Goal: Information Seeking & Learning: Learn about a topic

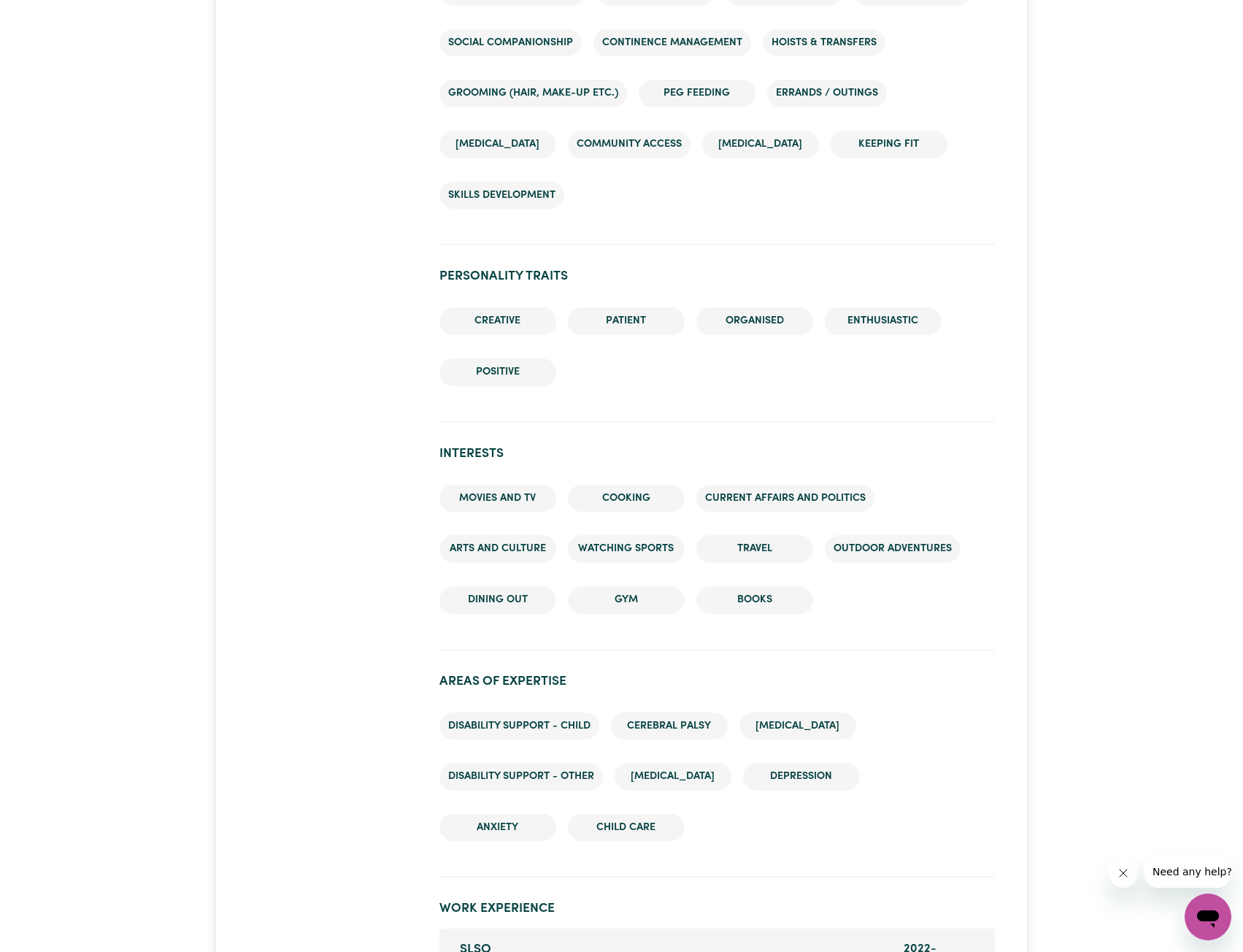
scroll to position [1752, 0]
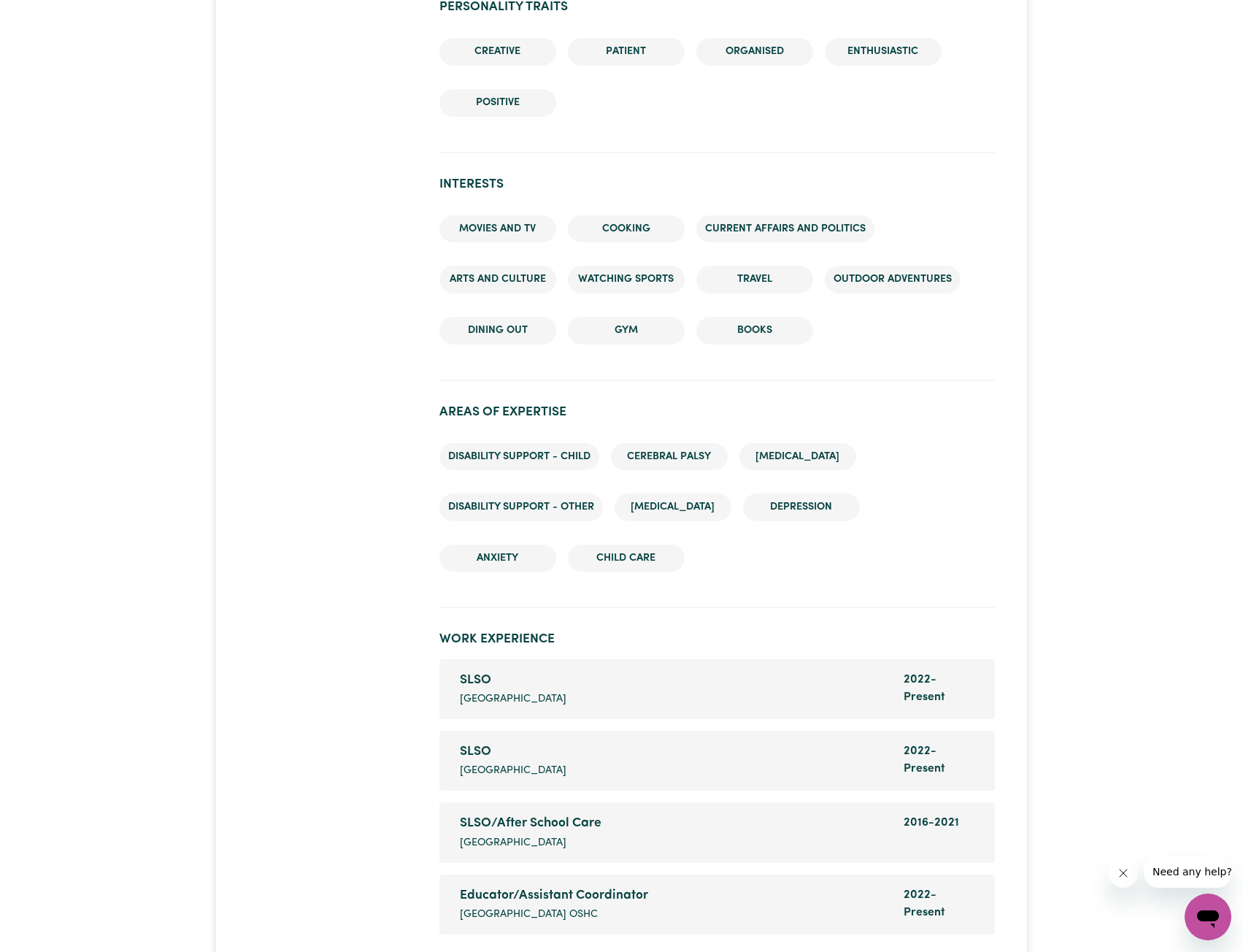
scroll to position [1970, 0]
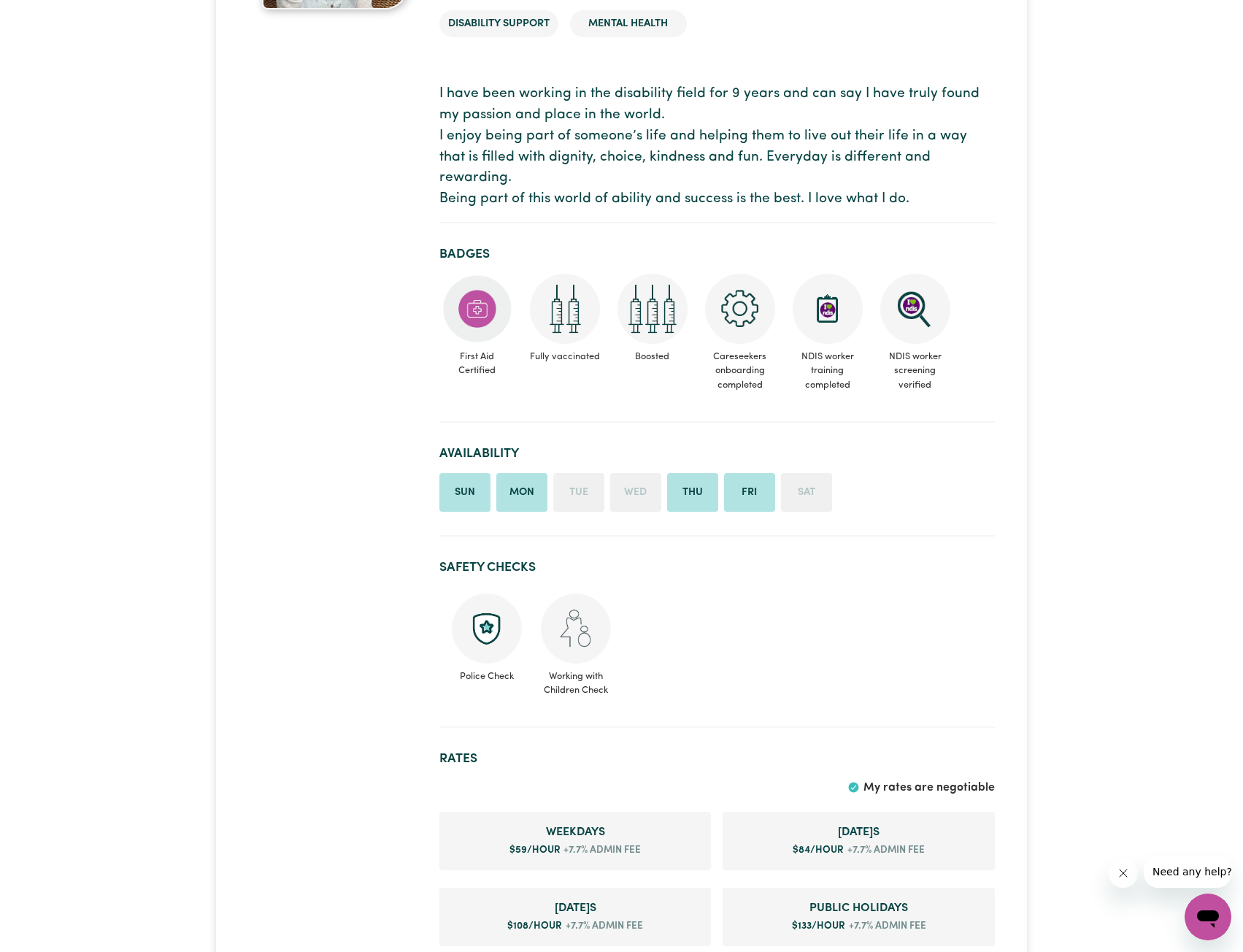
scroll to position [292, 0]
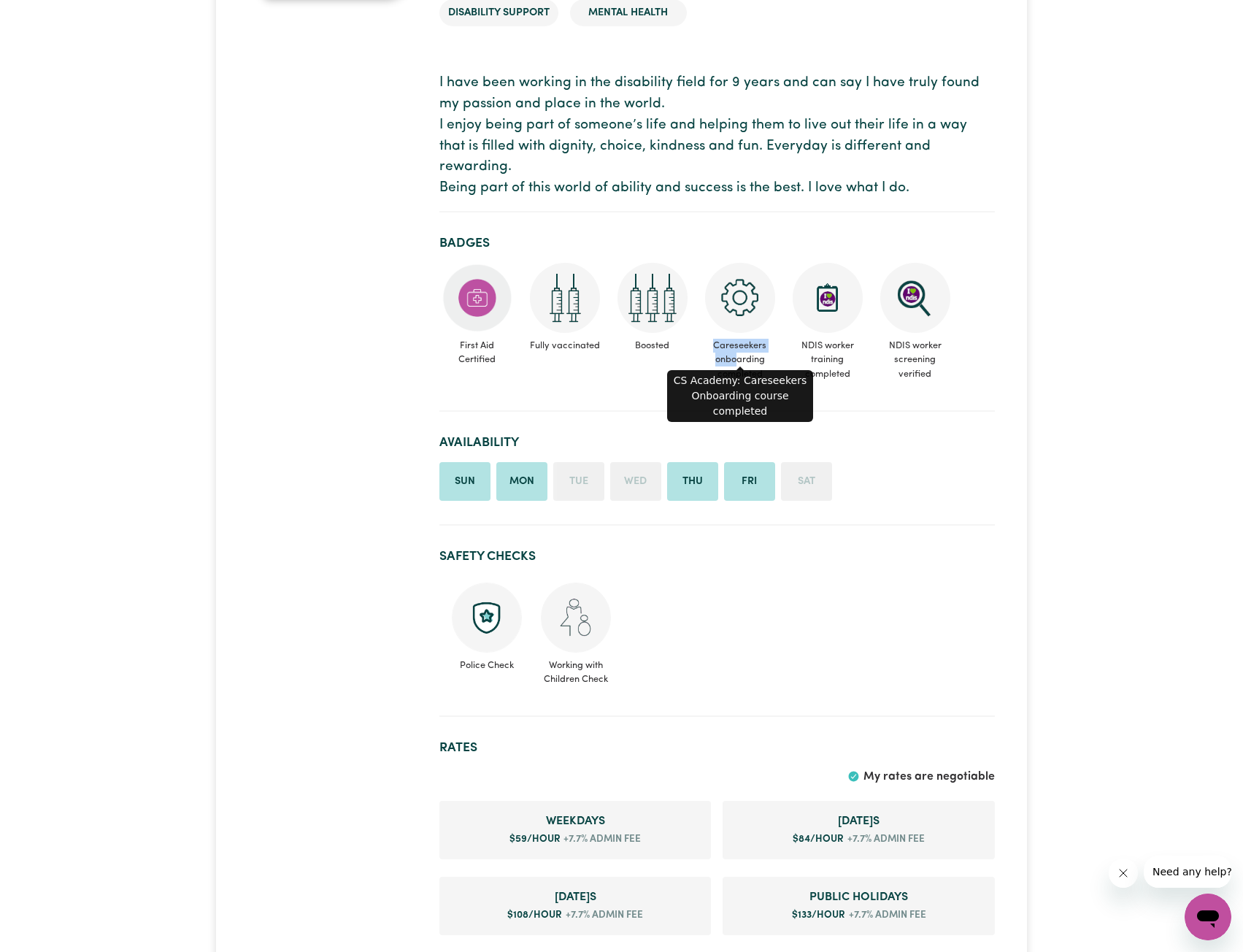
drag, startPoint x: 708, startPoint y: 326, endPoint x: 735, endPoint y: 345, distance: 33.0
click at [735, 345] on span "Careseekers onboarding completed" at bounding box center [740, 359] width 76 height 54
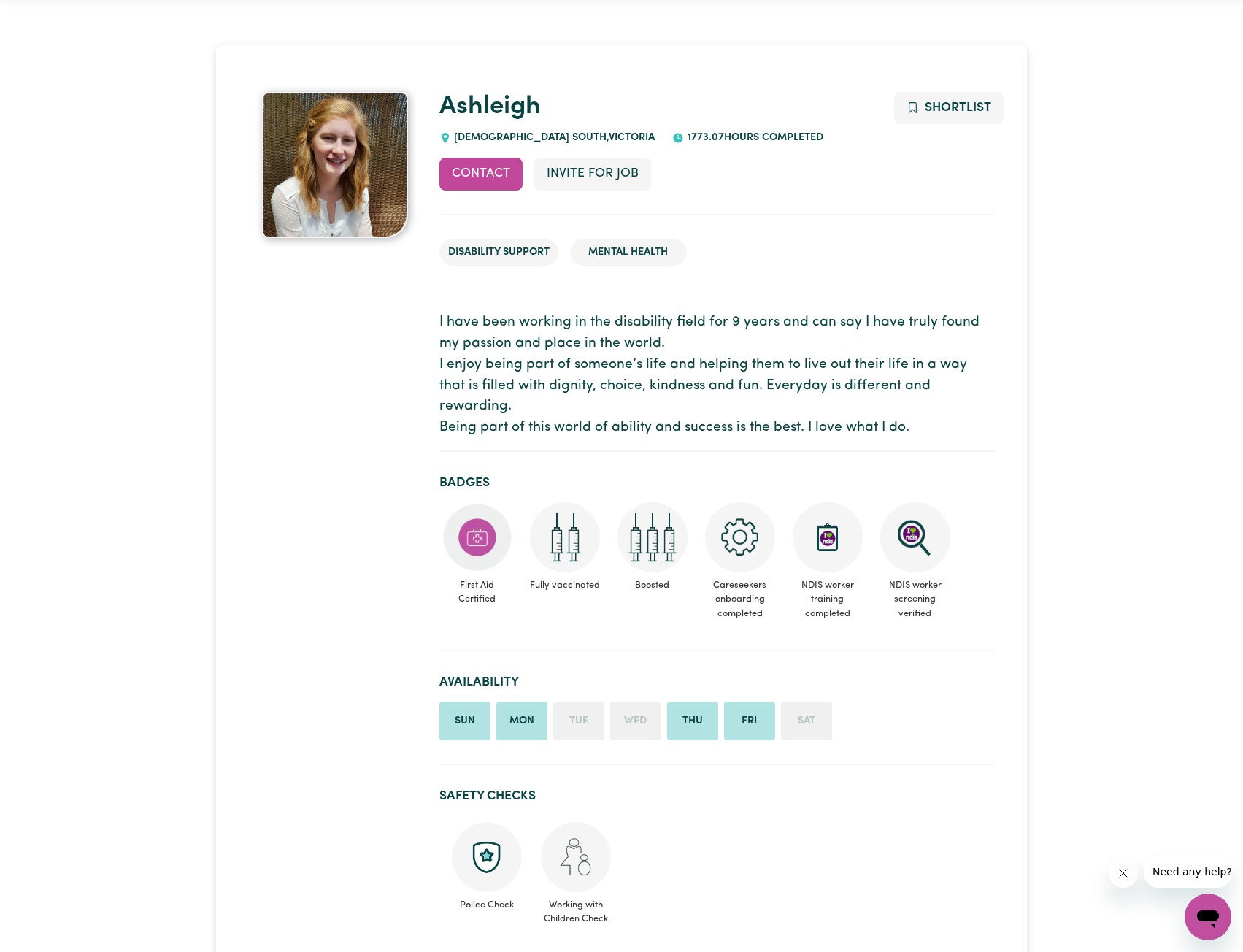
scroll to position [0, 0]
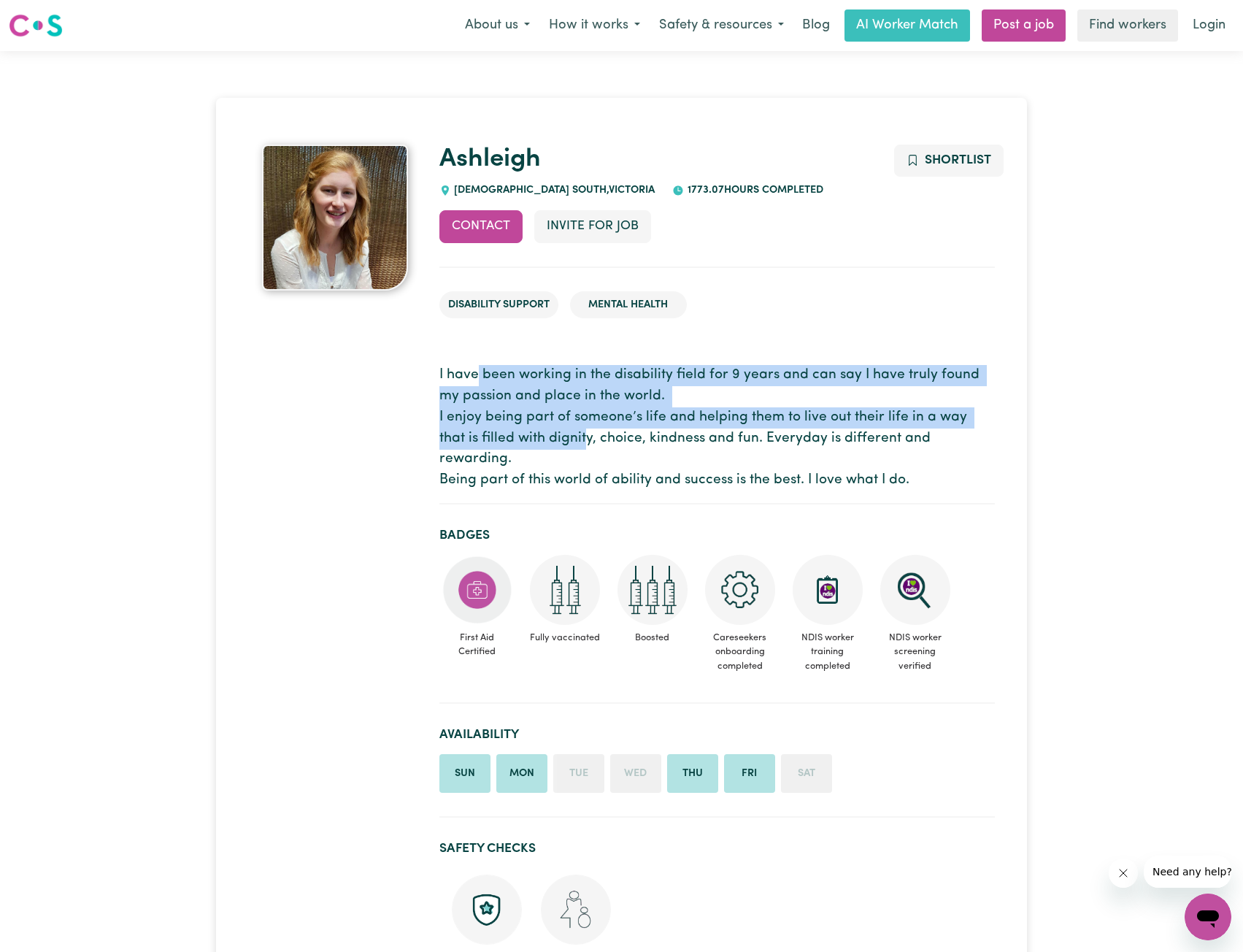
drag, startPoint x: 479, startPoint y: 371, endPoint x: 561, endPoint y: 437, distance: 105.3
click at [556, 433] on p "I have been working in the disability field for 9 years and can say I have trul…" at bounding box center [717, 428] width 556 height 126
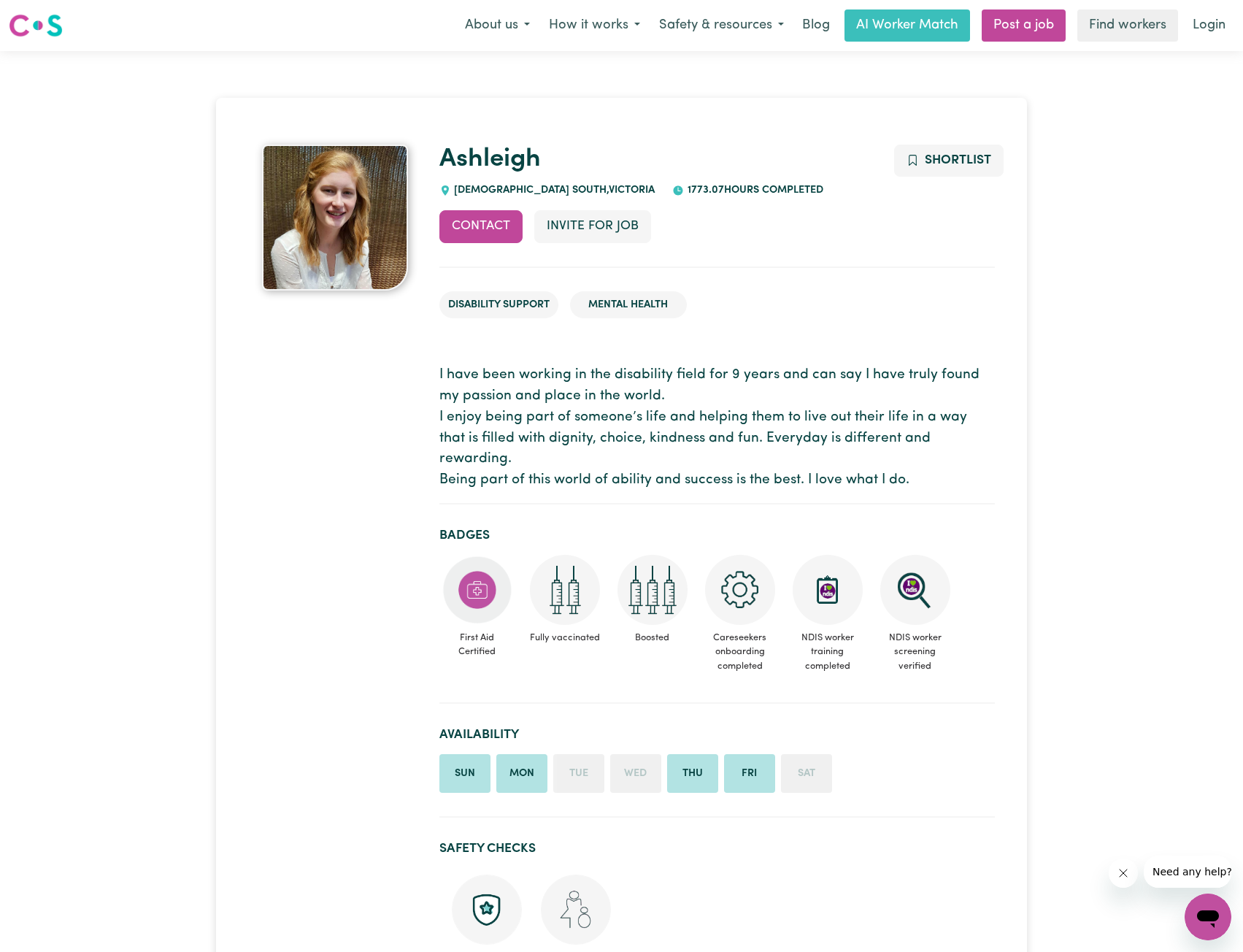
click at [561, 437] on p "I have been working in the disability field for 9 years and can say I have trul…" at bounding box center [717, 428] width 556 height 126
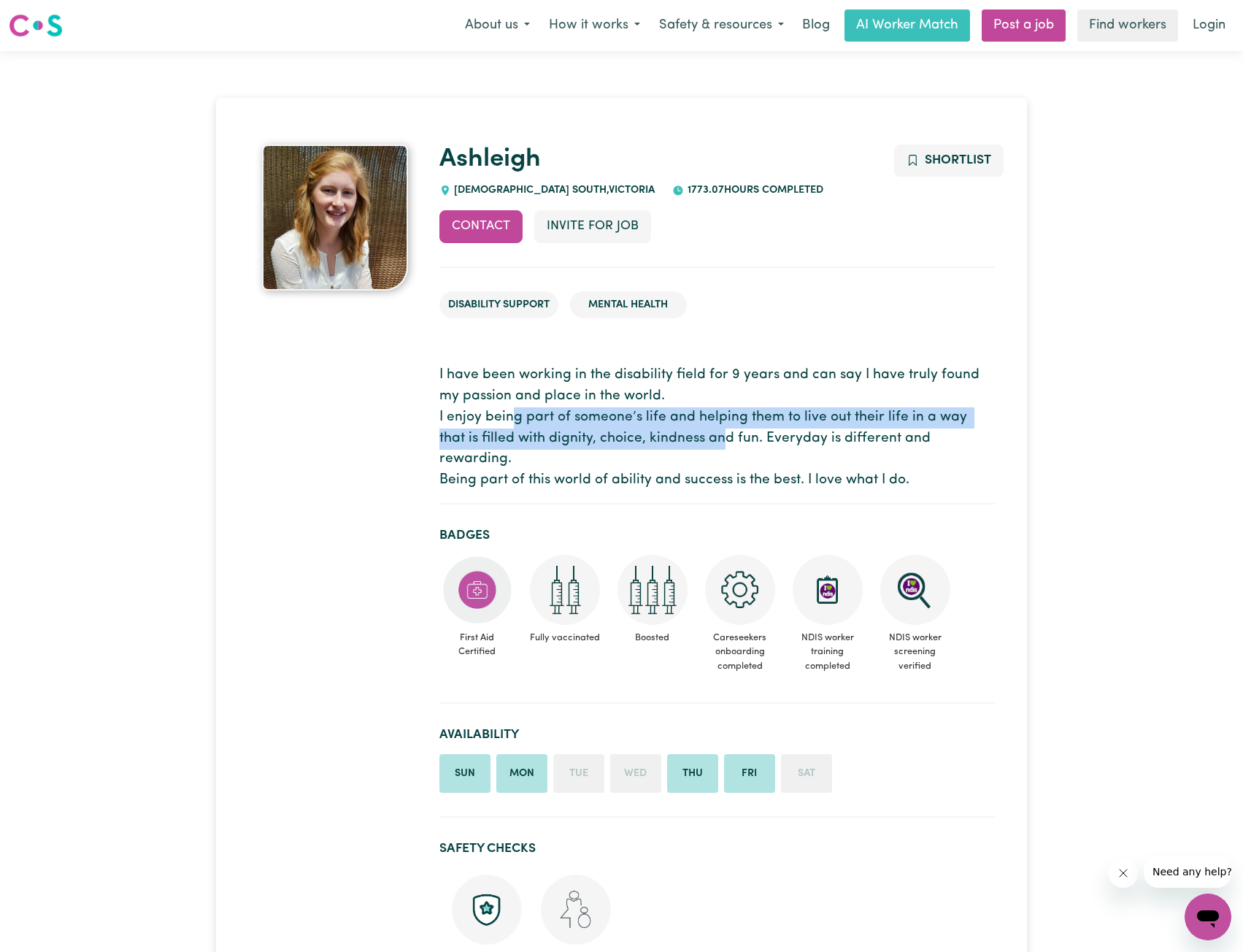
drag, startPoint x: 606, startPoint y: 432, endPoint x: 691, endPoint y: 441, distance: 85.5
click at [691, 441] on p "I have been working in the disability field for 9 years and can say I have trul…" at bounding box center [717, 428] width 556 height 126
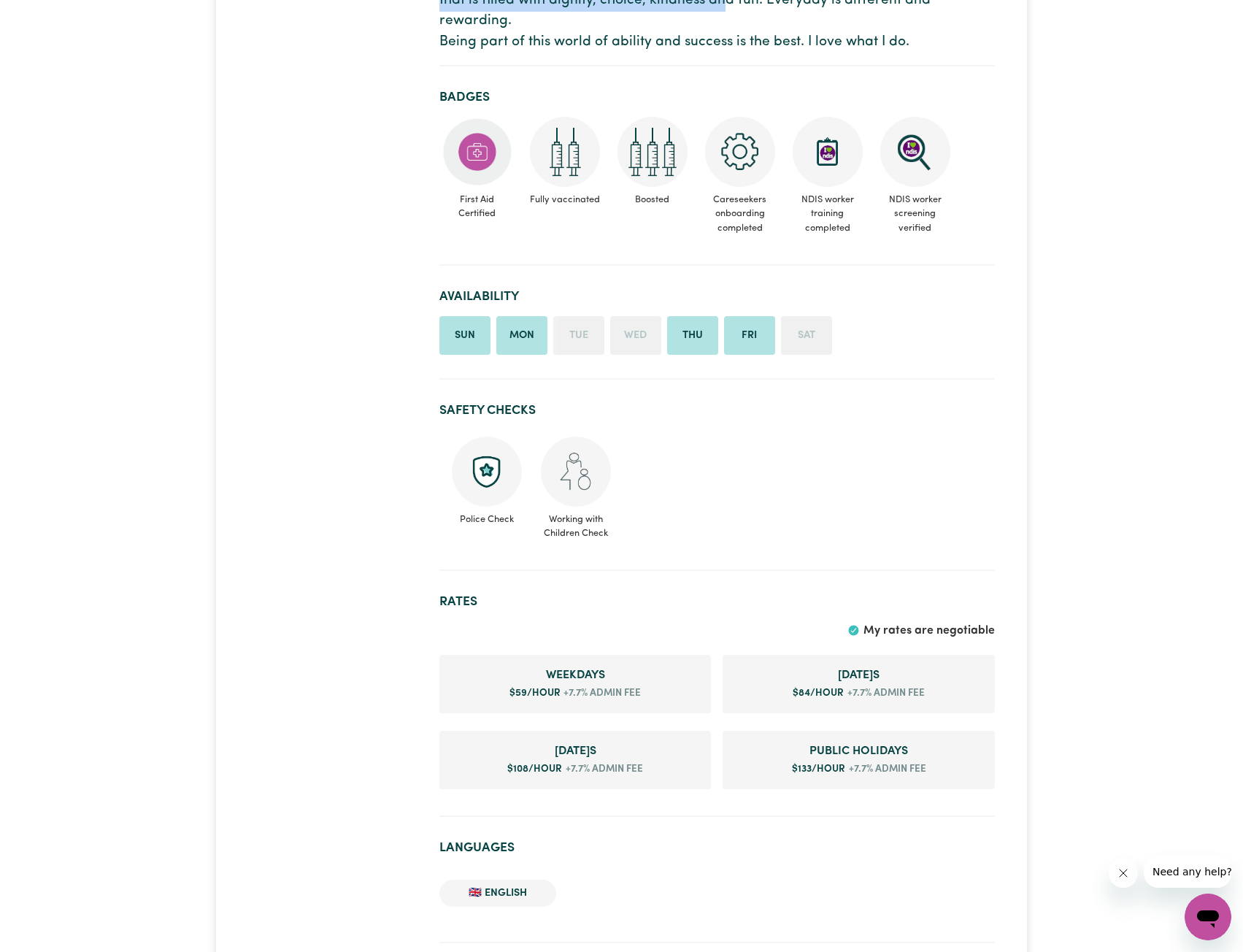
scroll to position [803, 0]
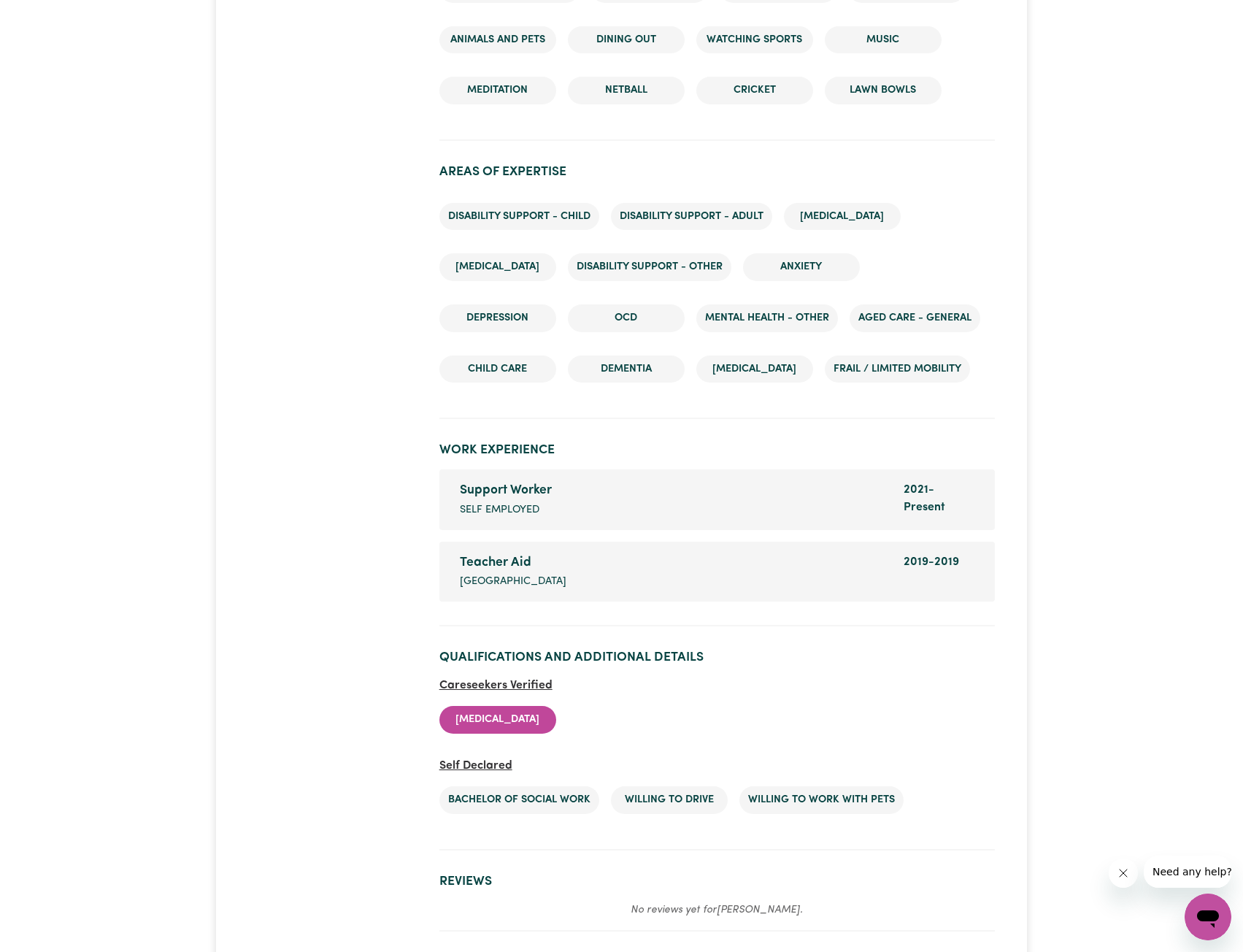
scroll to position [2262, 0]
